Goal: Task Accomplishment & Management: Use online tool/utility

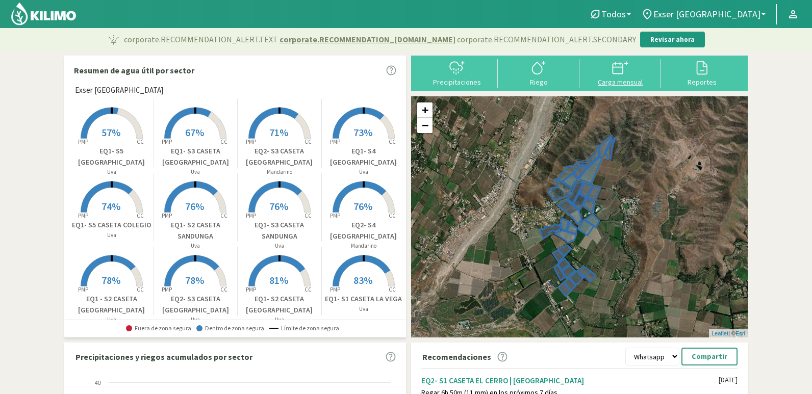
click at [626, 76] on svg-icon at bounding box center [620, 73] width 16 height 9
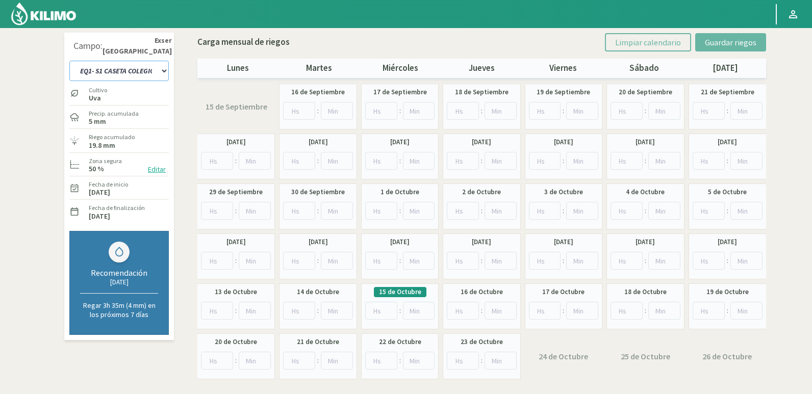
click at [134, 70] on select "EQ1- S1 CASETA COLEGIO EQ1- S1 [GEOGRAPHIC_DATA]- S1 [GEOGRAPHIC_DATA][PERSON_N…" at bounding box center [118, 71] width 99 height 20
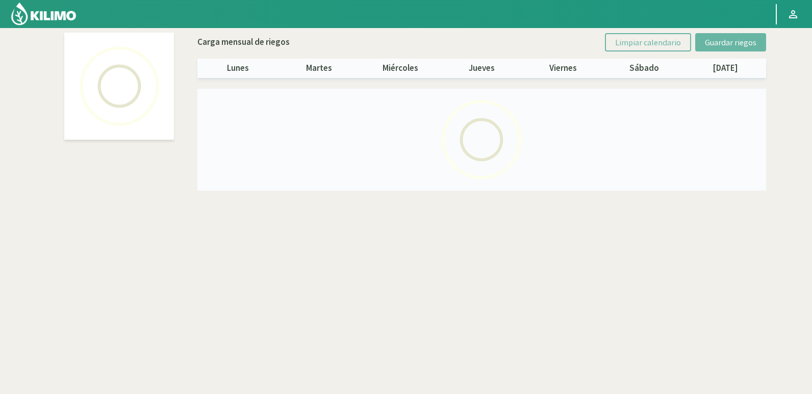
select select "20: Object"
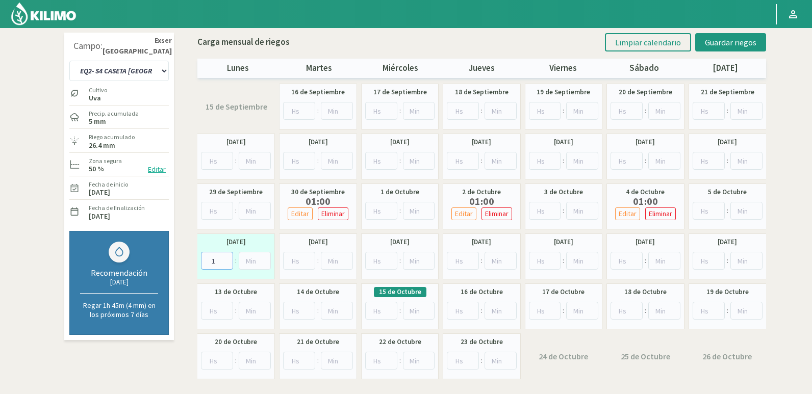
click at [226, 257] on input "1" at bounding box center [217, 261] width 32 height 18
type input "2"
click at [226, 257] on input "2" at bounding box center [217, 261] width 32 height 18
click at [723, 41] on span "Guardar riegos" at bounding box center [730, 42] width 51 height 10
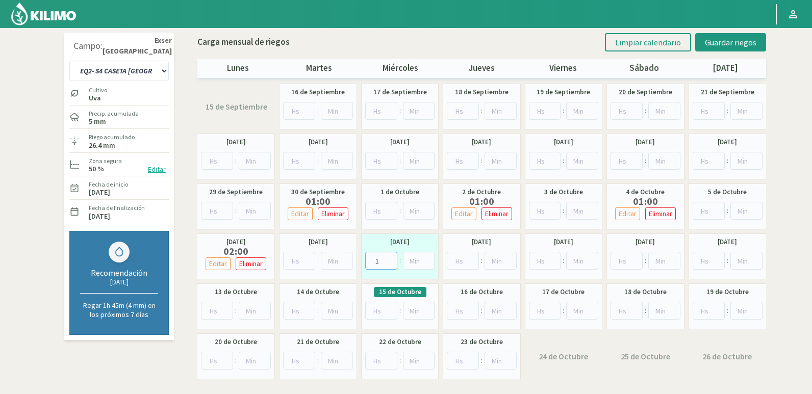
click at [391, 256] on input "1" at bounding box center [381, 261] width 32 height 18
type input "2"
click at [391, 256] on input "2" at bounding box center [381, 261] width 32 height 18
click at [716, 39] on span "Guardar riegos" at bounding box center [730, 42] width 51 height 10
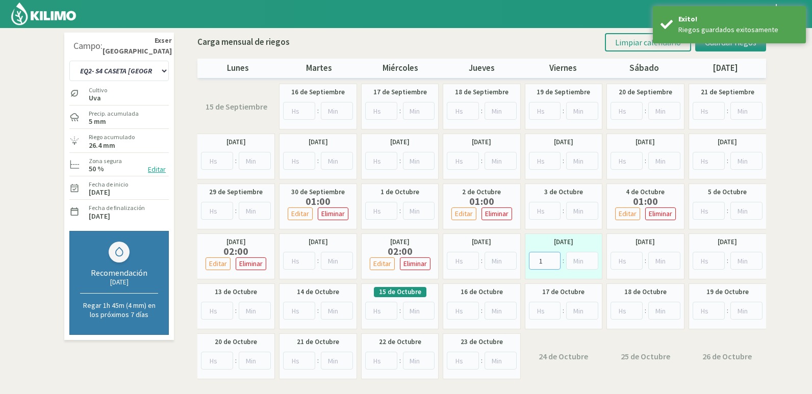
type input "1"
click at [553, 260] on input "1" at bounding box center [545, 261] width 32 height 18
click at [719, 47] on span "Guardar riegos" at bounding box center [730, 42] width 51 height 10
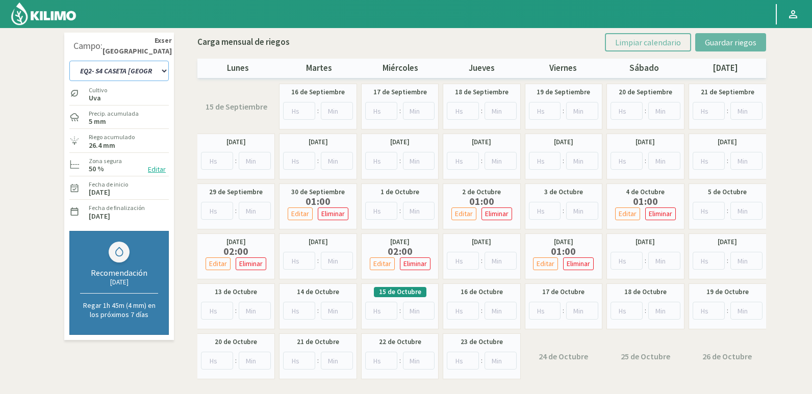
click at [154, 65] on select "EQ1- S1 CASETA COLEGIO EQ1- S1 [GEOGRAPHIC_DATA]- S1 [GEOGRAPHIC_DATA][PERSON_N…" at bounding box center [118, 71] width 99 height 20
click at [164, 70] on select "EQ1- S1 CASETA COLEGIO EQ1- S1 [GEOGRAPHIC_DATA]- S1 [GEOGRAPHIC_DATA][PERSON_N…" at bounding box center [118, 71] width 99 height 20
click at [142, 71] on select "EQ1- S1 CASETA COLEGIO EQ1- S1 [GEOGRAPHIC_DATA]- S1 [GEOGRAPHIC_DATA][PERSON_N…" at bounding box center [118, 71] width 99 height 20
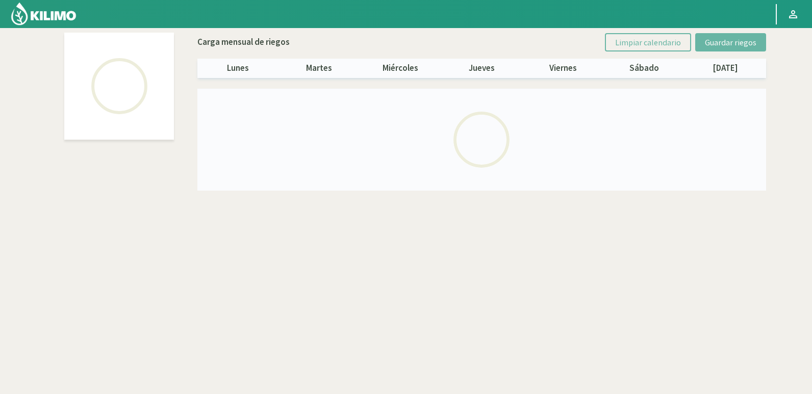
select select "1: Object"
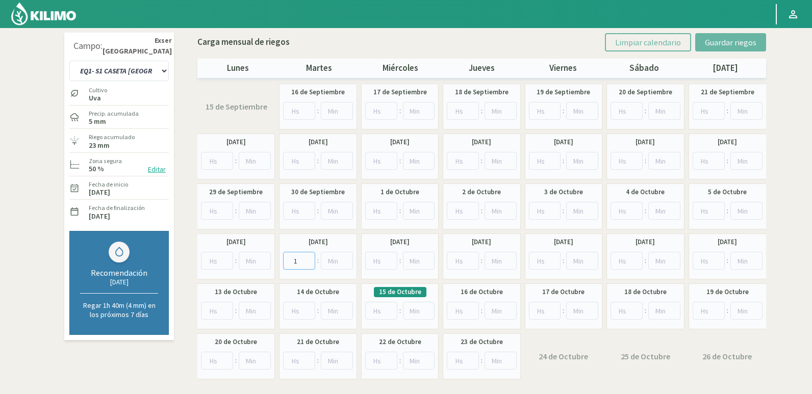
type input "1"
click at [307, 256] on input "1" at bounding box center [299, 261] width 32 height 18
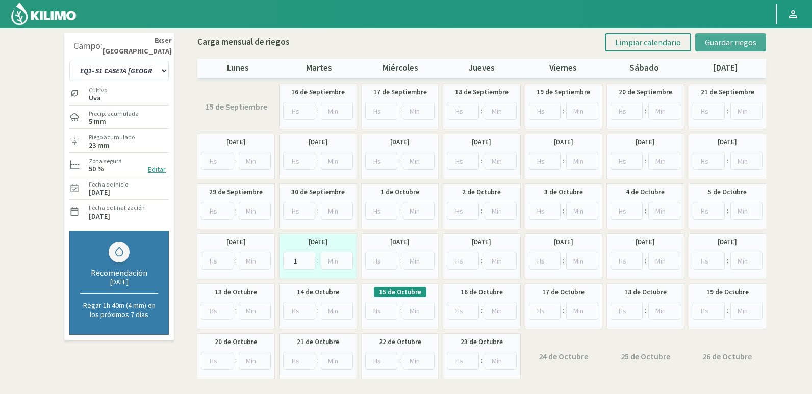
click at [713, 40] on span "Guardar riegos" at bounding box center [730, 42] width 51 height 10
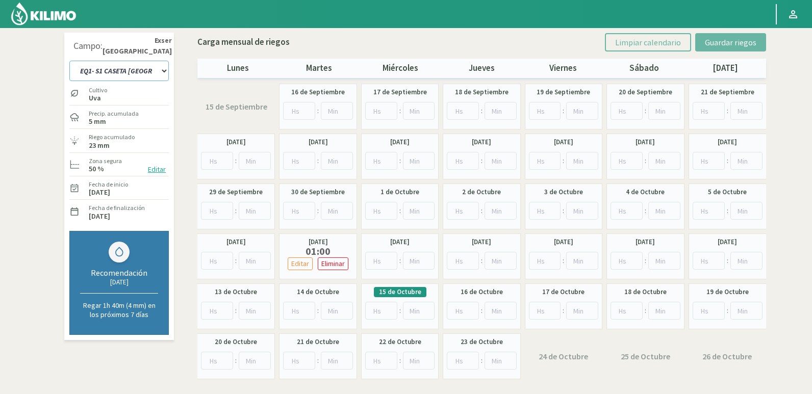
click at [144, 66] on select "EQ1- S1 CASETA COLEGIO EQ1- S1 [GEOGRAPHIC_DATA]- S1 [GEOGRAPHIC_DATA][PERSON_N…" at bounding box center [118, 71] width 99 height 20
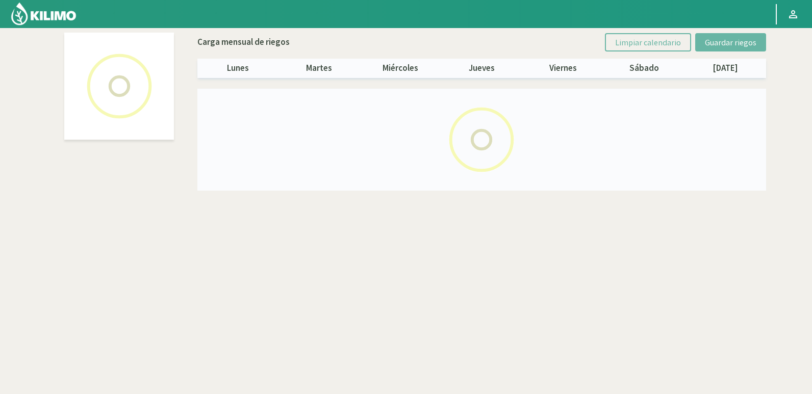
select select "5: Object"
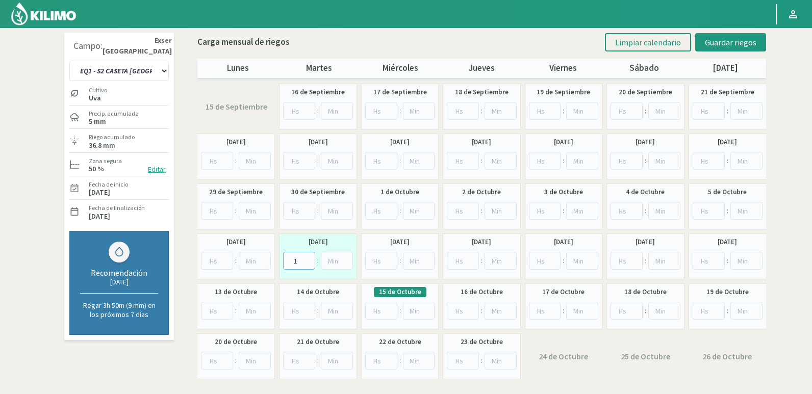
type input "1"
click at [304, 257] on input "1" at bounding box center [299, 261] width 32 height 18
click at [717, 38] on span "Guardar riegos" at bounding box center [730, 42] width 51 height 10
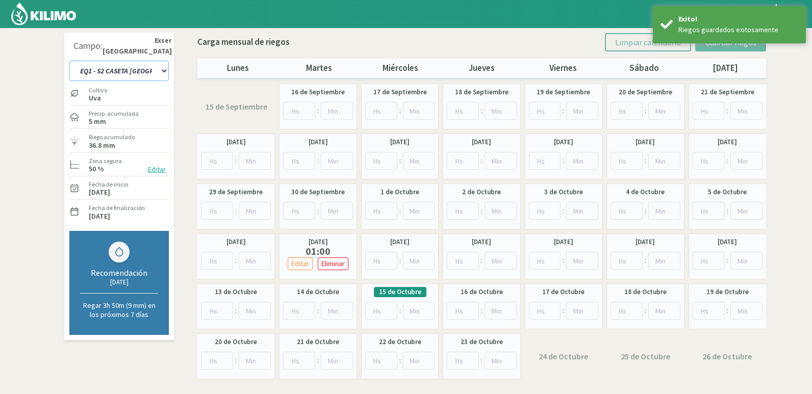
click at [162, 70] on select "EQ1- S1 CASETA COLEGIO EQ1- S1 [GEOGRAPHIC_DATA]- S1 [GEOGRAPHIC_DATA][PERSON_N…" at bounding box center [118, 71] width 99 height 20
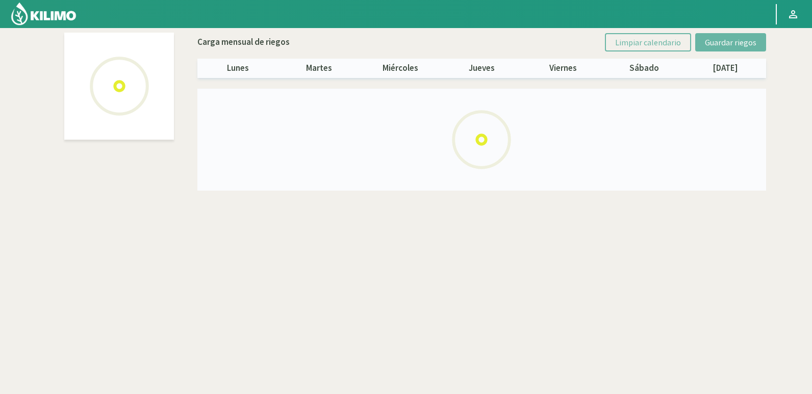
select select "9: Object"
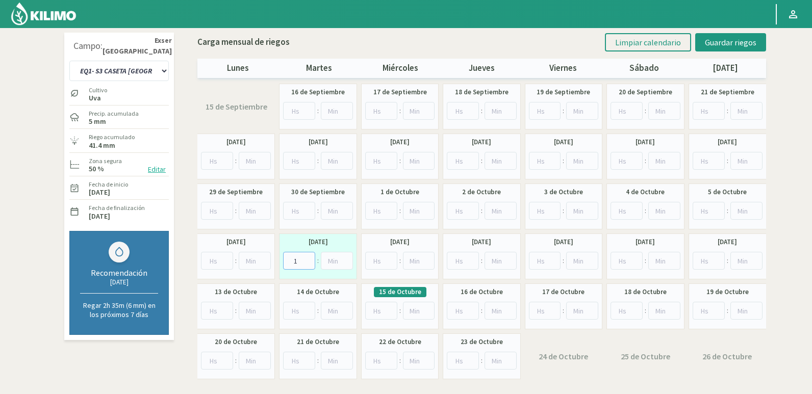
type input "1"
click at [307, 257] on input "1" at bounding box center [299, 261] width 32 height 18
click at [744, 39] on span "Guardar riegos" at bounding box center [730, 42] width 51 height 10
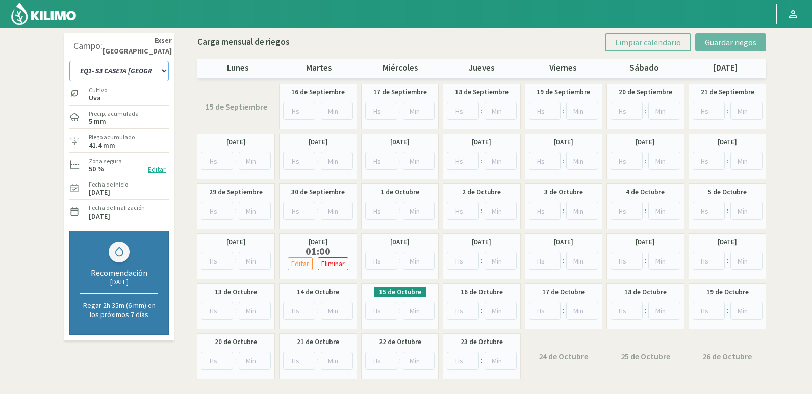
click at [116, 69] on select "EQ1- S1 CASETA COLEGIO EQ1- S1 [GEOGRAPHIC_DATA]- S1 [GEOGRAPHIC_DATA][PERSON_N…" at bounding box center [118, 71] width 99 height 20
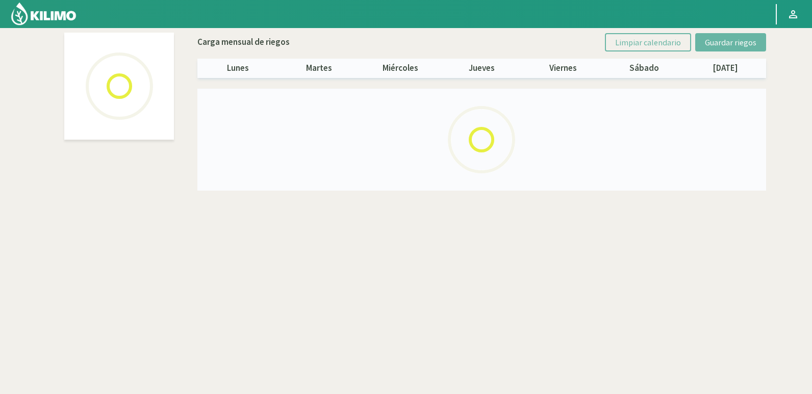
select select "13: Object"
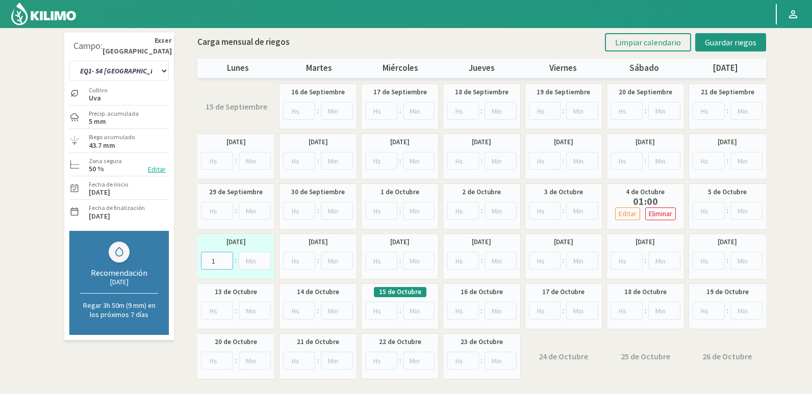
type input "1"
click at [226, 258] on input "1" at bounding box center [217, 261] width 32 height 18
click at [747, 45] on span "Guardar riegos" at bounding box center [730, 42] width 51 height 10
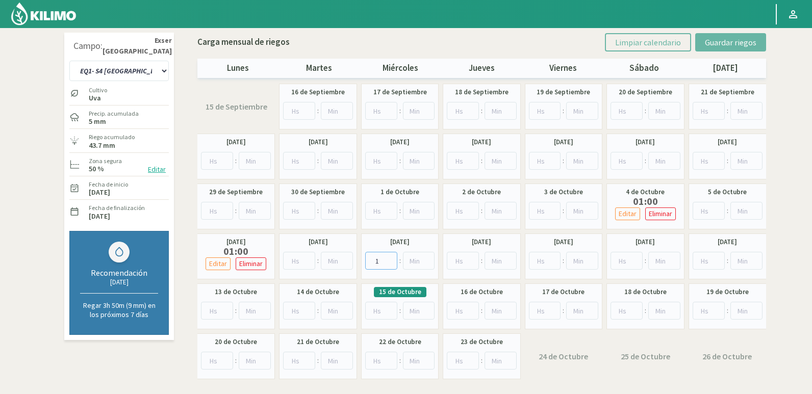
type input "1"
click at [389, 257] on input "1" at bounding box center [381, 261] width 32 height 18
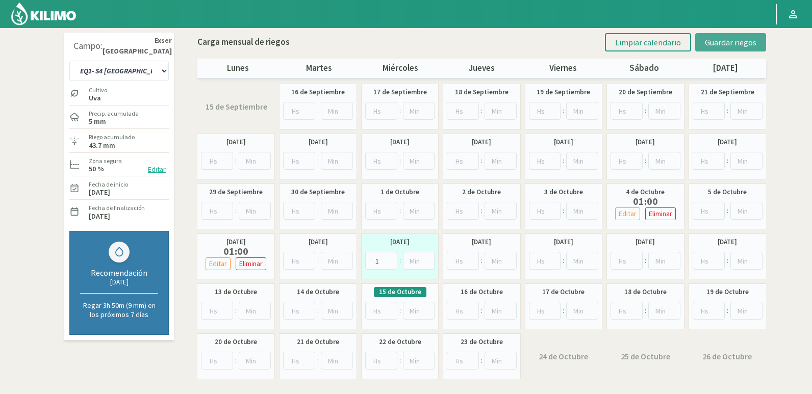
click at [732, 43] on span "Guardar riegos" at bounding box center [730, 42] width 51 height 10
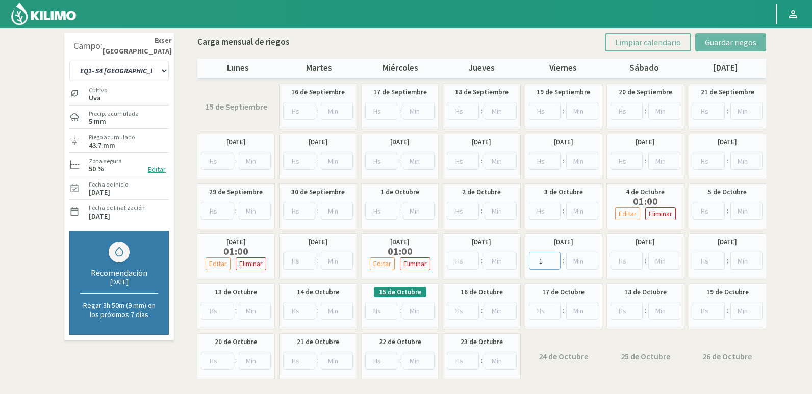
type input "1"
click at [553, 258] on input "1" at bounding box center [545, 261] width 32 height 18
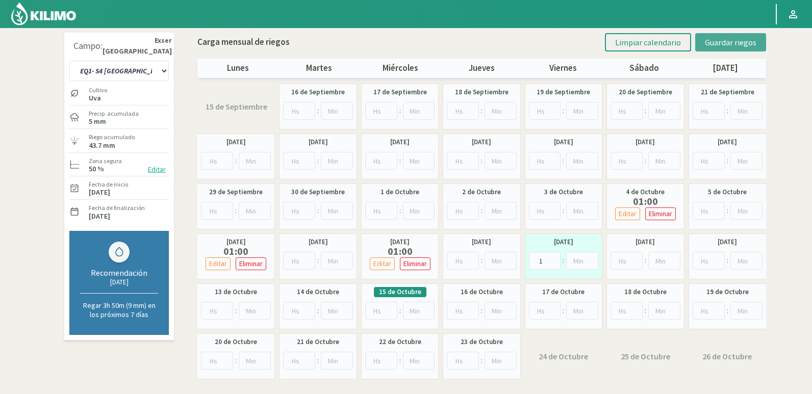
click at [739, 42] on span "Guardar riegos" at bounding box center [730, 42] width 51 height 10
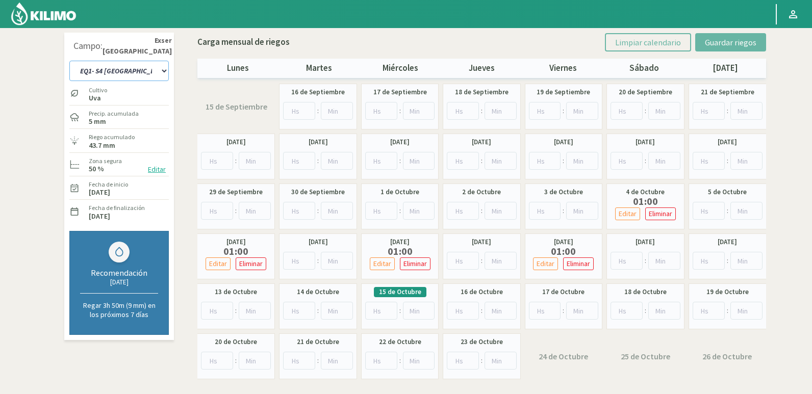
click at [156, 67] on select "EQ1- S1 CASETA COLEGIO EQ1- S1 [GEOGRAPHIC_DATA]- S1 [GEOGRAPHIC_DATA][PERSON_N…" at bounding box center [118, 71] width 99 height 20
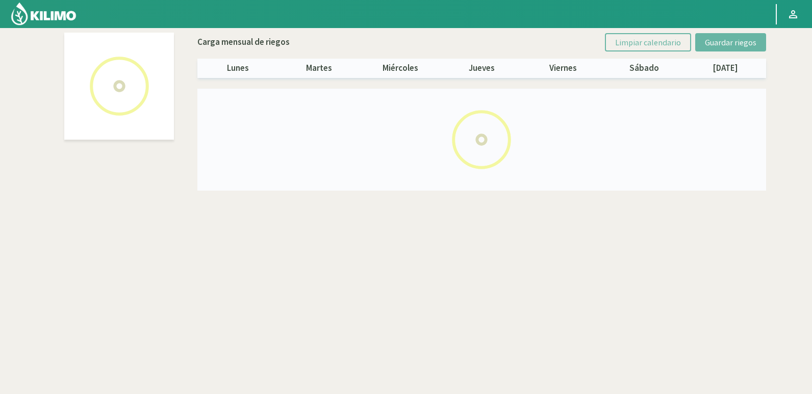
select select "15: Object"
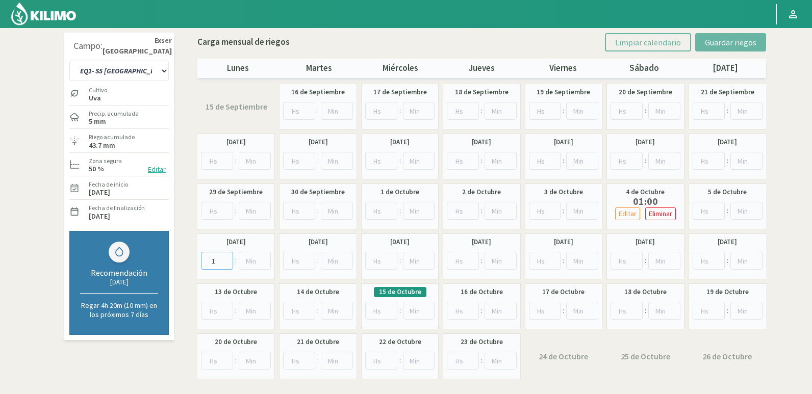
type input "1"
click at [226, 257] on input "1" at bounding box center [217, 261] width 32 height 18
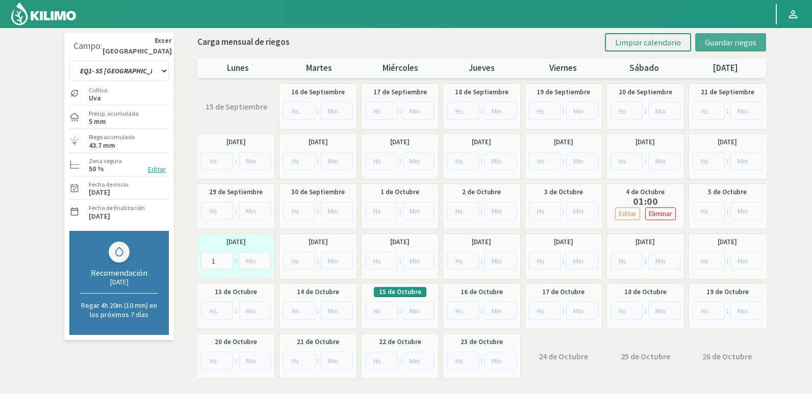
click at [736, 40] on span "Guardar riegos" at bounding box center [730, 42] width 51 height 10
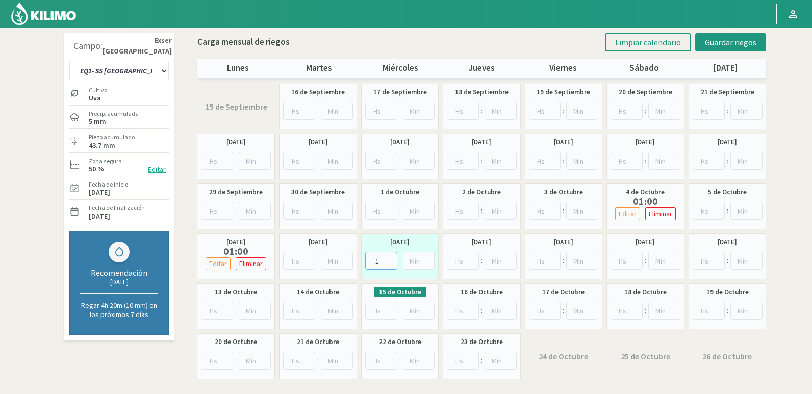
type input "1"
click at [389, 258] on input "1" at bounding box center [381, 261] width 32 height 18
click at [732, 39] on span "Guardar riegos" at bounding box center [730, 42] width 51 height 10
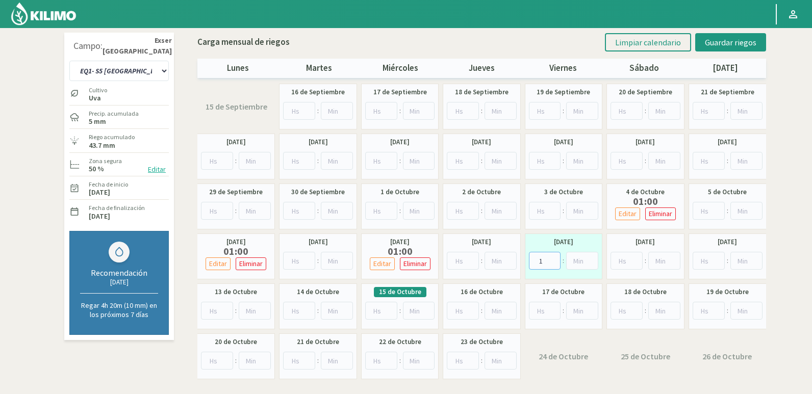
type input "1"
click at [554, 260] on input "1" at bounding box center [545, 261] width 32 height 18
click at [713, 45] on span "Guardar riegos" at bounding box center [730, 42] width 51 height 10
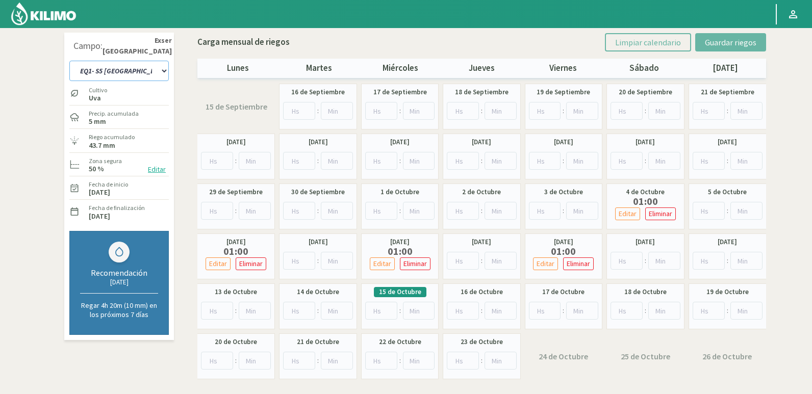
click at [146, 69] on select "EQ1- S1 CASETA COLEGIO EQ1- S1 [GEOGRAPHIC_DATA]- S1 [GEOGRAPHIC_DATA][PERSON_N…" at bounding box center [118, 71] width 99 height 20
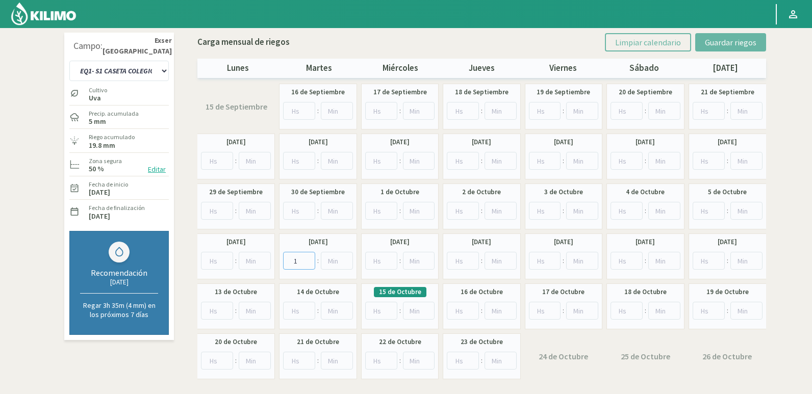
click at [309, 257] on input "1" at bounding box center [299, 261] width 32 height 18
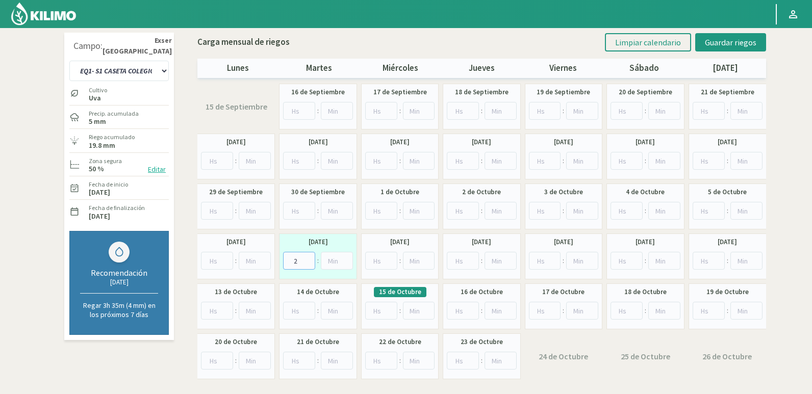
type input "2"
click at [309, 257] on input "2" at bounding box center [299, 261] width 32 height 18
click at [738, 53] on div "Carga mensual [PERSON_NAME] Limpiar calendario Guardar riegos [DATE] [DATE] [DA…" at bounding box center [481, 53] width 568 height 50
click at [737, 47] on button "Guardar riegos" at bounding box center [730, 42] width 71 height 18
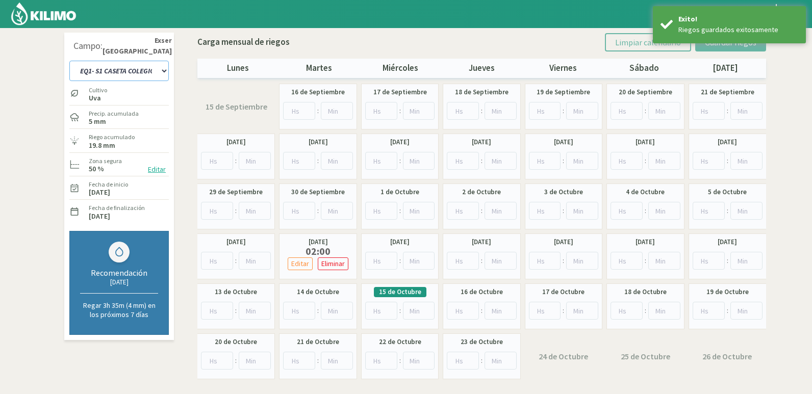
click at [153, 65] on select "EQ1- S1 CASETA COLEGIO EQ1- S1 [GEOGRAPHIC_DATA]- S1 [GEOGRAPHIC_DATA][PERSON_N…" at bounding box center [118, 71] width 99 height 20
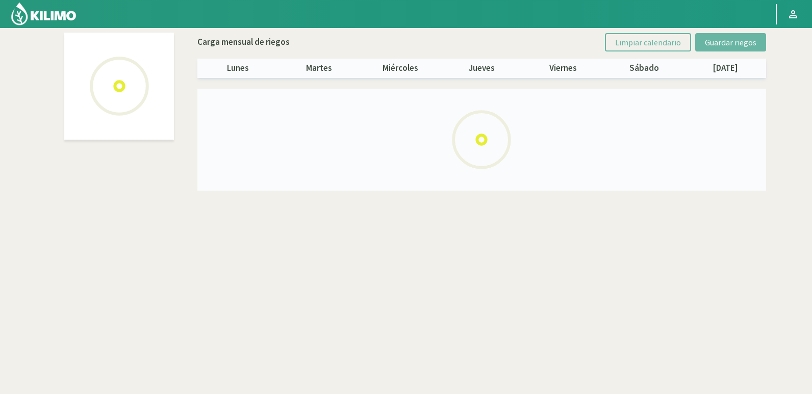
select select "14: Object"
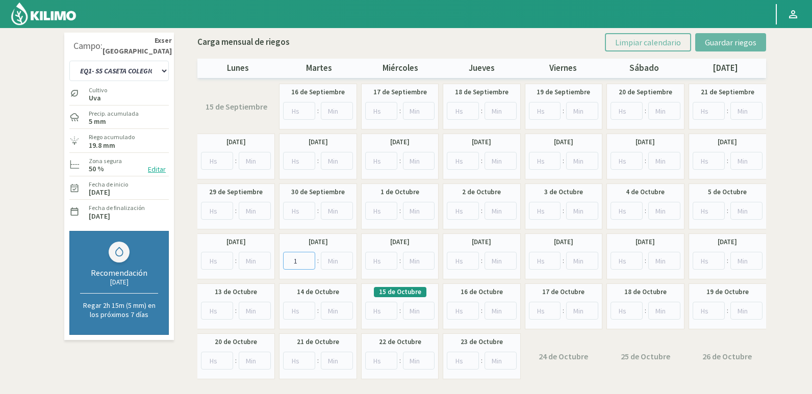
type input "1"
click at [311, 258] on input "1" at bounding box center [299, 261] width 32 height 18
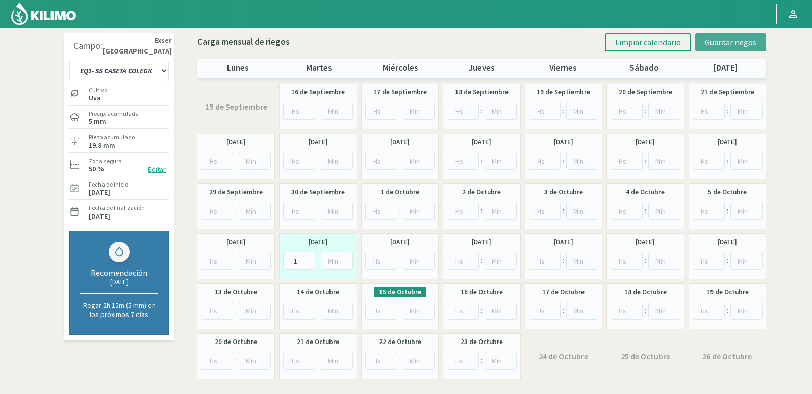
click at [737, 44] on span "Guardar riegos" at bounding box center [730, 42] width 51 height 10
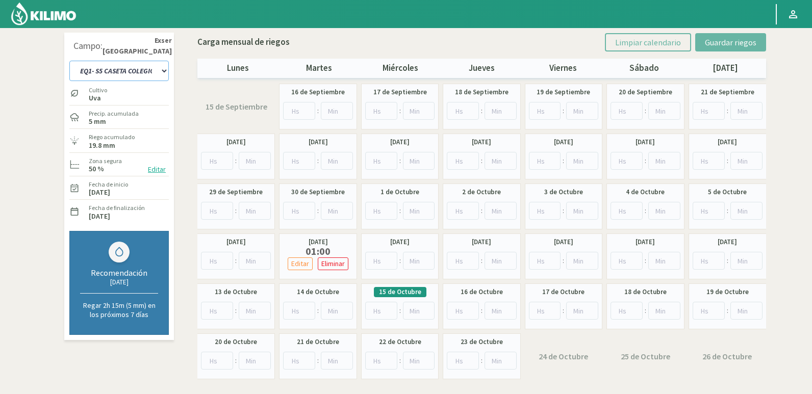
drag, startPoint x: 162, startPoint y: 61, endPoint x: 160, endPoint y: 69, distance: 8.3
click at [162, 61] on select "EQ1- S1 CASETA COLEGIO EQ1- S1 [GEOGRAPHIC_DATA]- S1 [GEOGRAPHIC_DATA][PERSON_N…" at bounding box center [118, 71] width 99 height 20
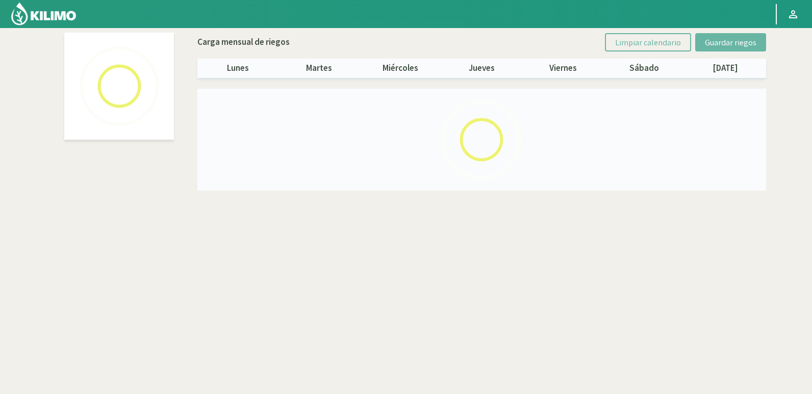
select select "6: Object"
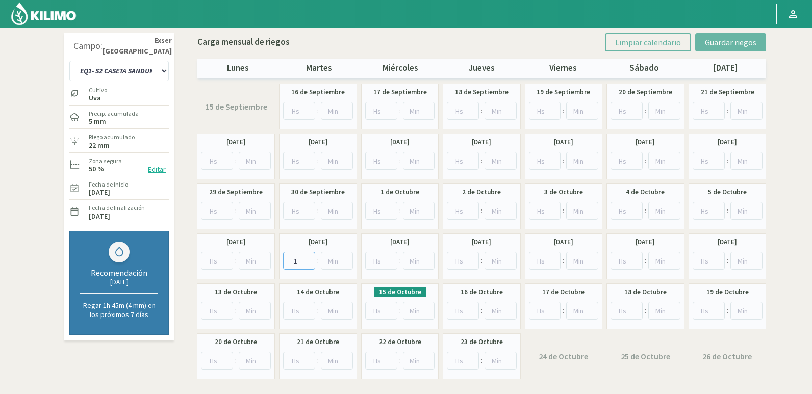
type input "1"
click at [308, 256] on input "1" at bounding box center [299, 261] width 32 height 18
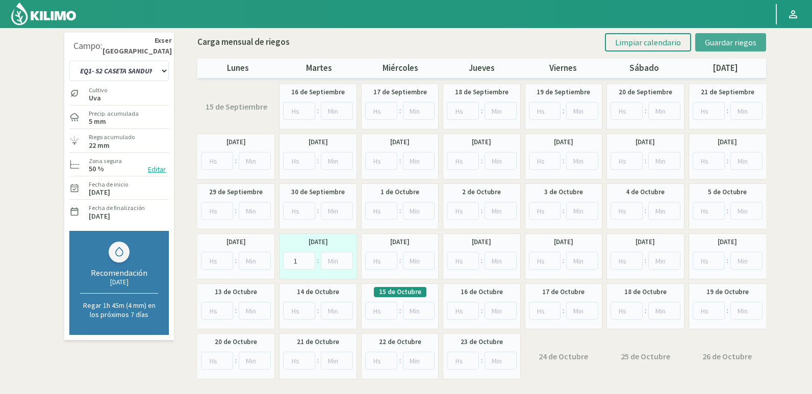
click at [718, 49] on button "Guardar riegos" at bounding box center [730, 42] width 71 height 18
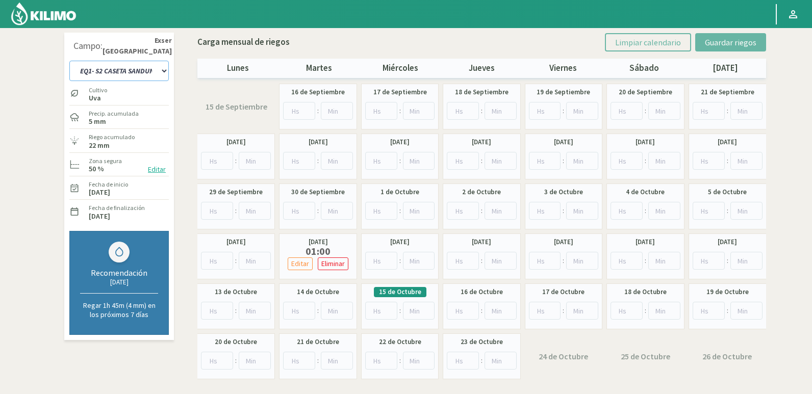
click at [154, 68] on select "EQ1- S1 CASETA COLEGIO EQ1- S1 [GEOGRAPHIC_DATA]- S1 [GEOGRAPHIC_DATA][PERSON_N…" at bounding box center [118, 71] width 99 height 20
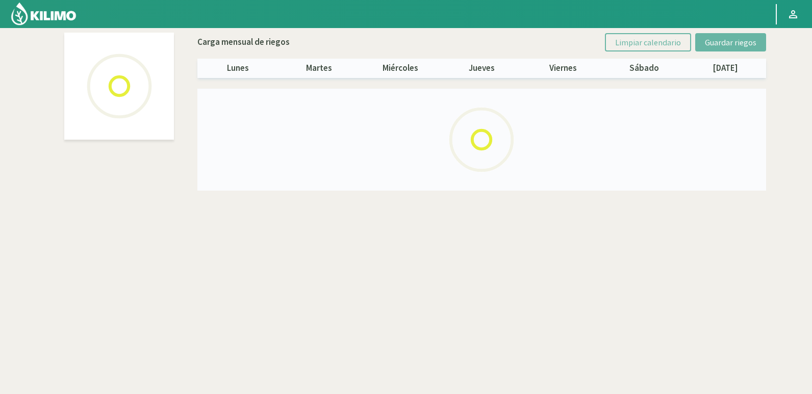
select select "11: Object"
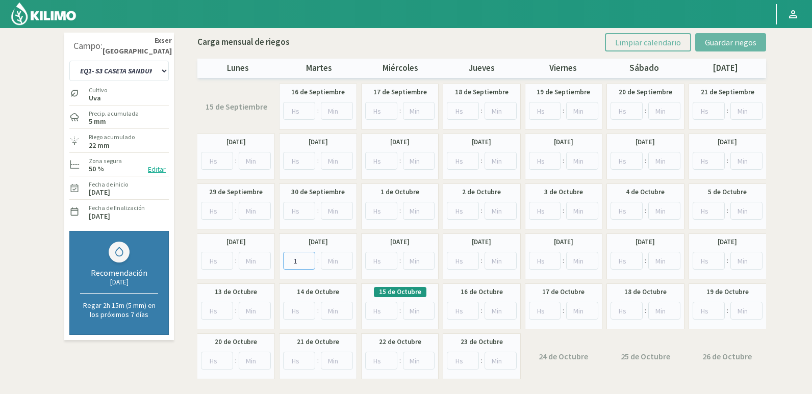
type input "1"
click at [309, 256] on input "1" at bounding box center [299, 261] width 32 height 18
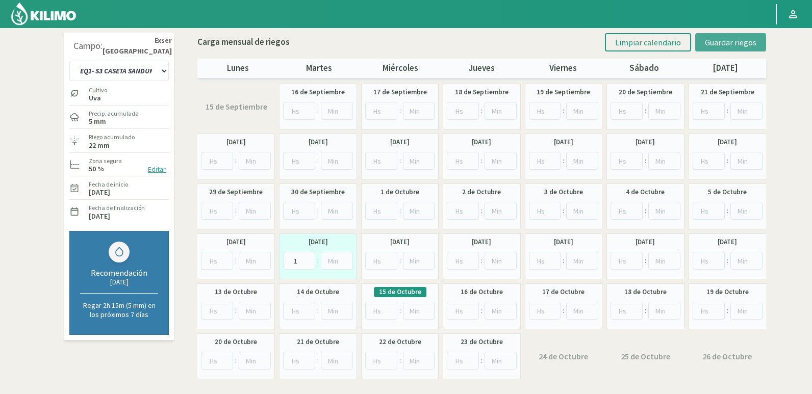
click at [744, 33] on button "Guardar riegos" at bounding box center [730, 42] width 71 height 18
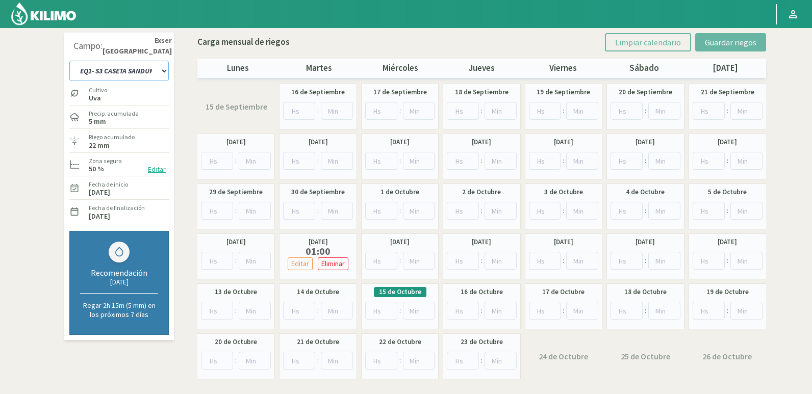
click at [105, 75] on select "EQ1- S1 CASETA COLEGIO EQ1- S1 [GEOGRAPHIC_DATA]- S1 [GEOGRAPHIC_DATA][PERSON_N…" at bounding box center [118, 71] width 99 height 20
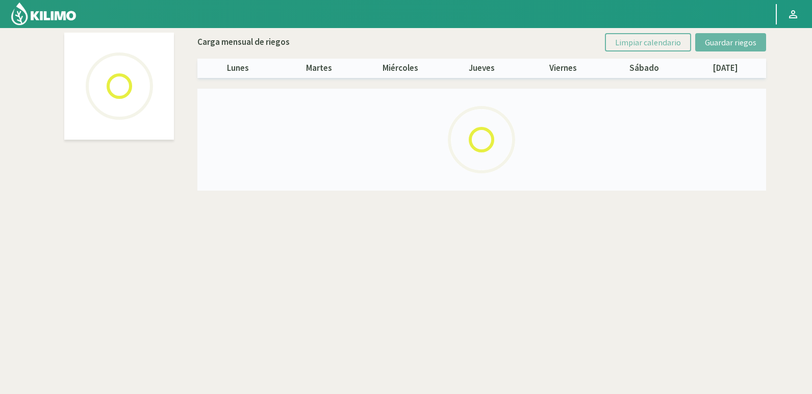
select select "10: Object"
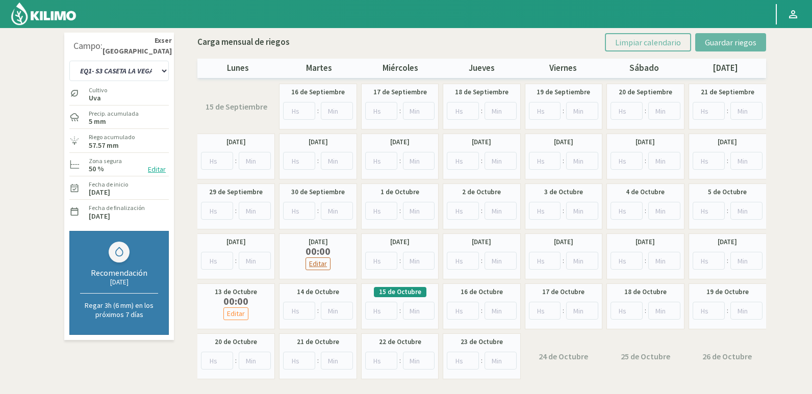
click at [326, 266] on p "Editar" at bounding box center [318, 264] width 18 height 12
type input "1"
click at [309, 266] on input "1" at bounding box center [299, 270] width 32 height 18
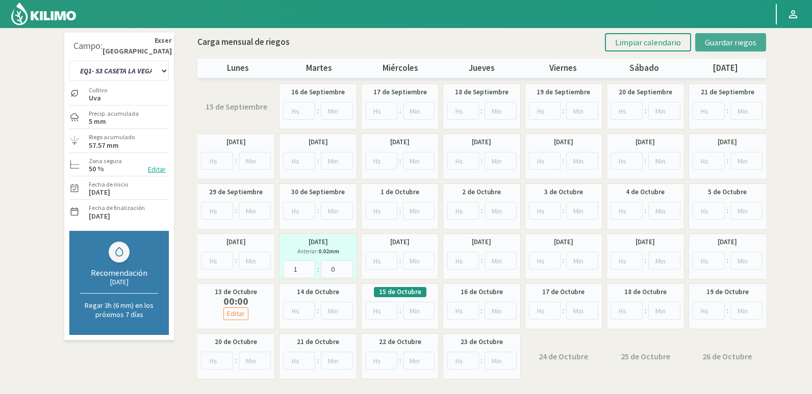
click at [731, 42] on span "Guardar riegos" at bounding box center [730, 42] width 51 height 10
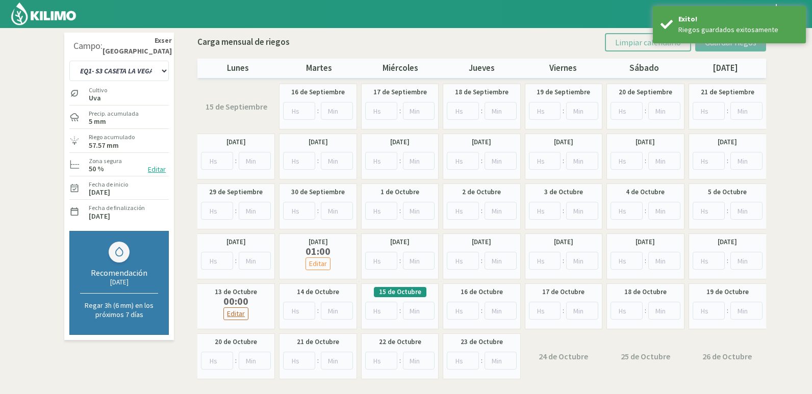
click at [238, 311] on p "Editar" at bounding box center [236, 314] width 18 height 12
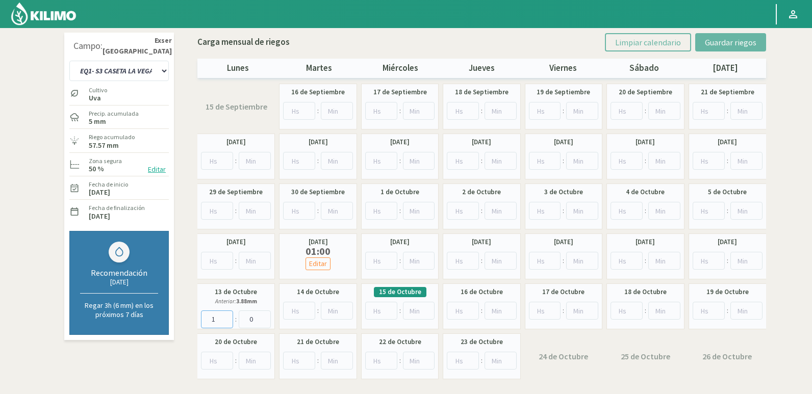
type input "1"
click at [227, 317] on input "1" at bounding box center [217, 319] width 32 height 18
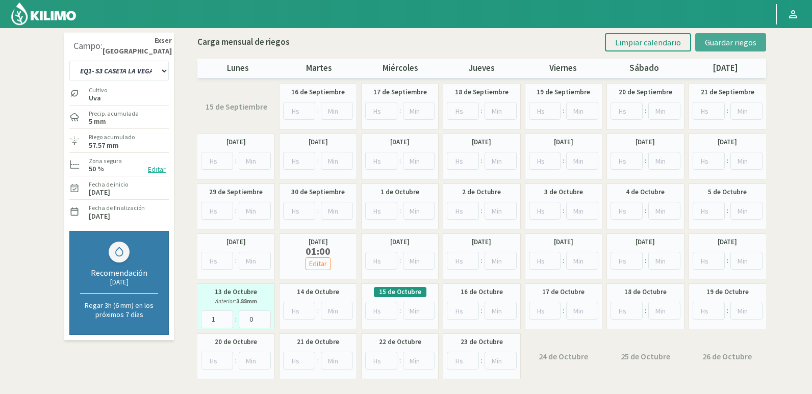
click at [721, 44] on span "Guardar riegos" at bounding box center [730, 42] width 51 height 10
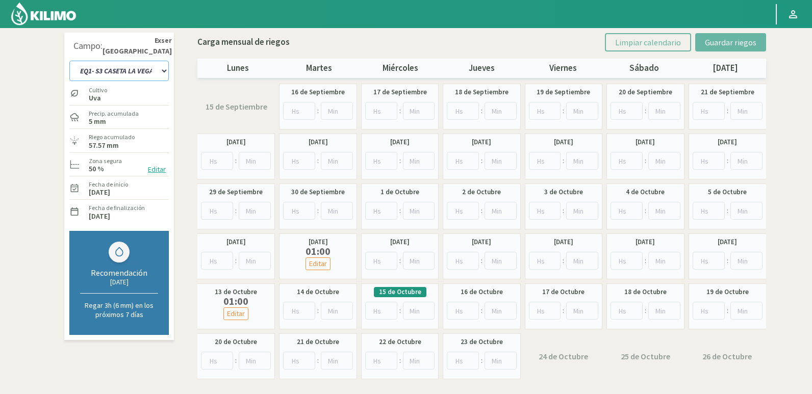
click at [144, 66] on select "EQ1- S1 CASETA COLEGIO EQ1- S1 [GEOGRAPHIC_DATA]- S1 [GEOGRAPHIC_DATA][PERSON_N…" at bounding box center [118, 71] width 99 height 20
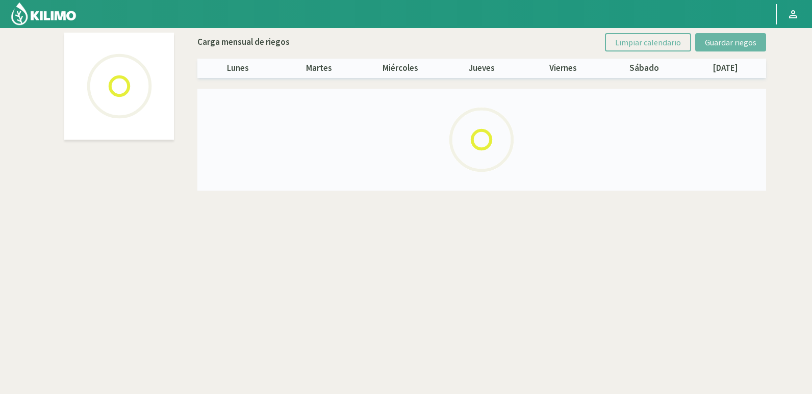
select select "1: Object"
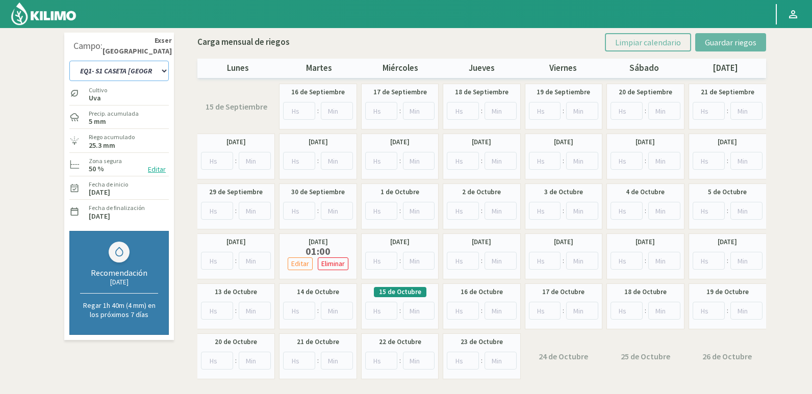
click at [149, 69] on select "EQ1- S1 CASETA COLEGIO EQ1- S1 [GEOGRAPHIC_DATA]- S1 [GEOGRAPHIC_DATA][PERSON_N…" at bounding box center [118, 71] width 99 height 20
